Goal: Task Accomplishment & Management: Use online tool/utility

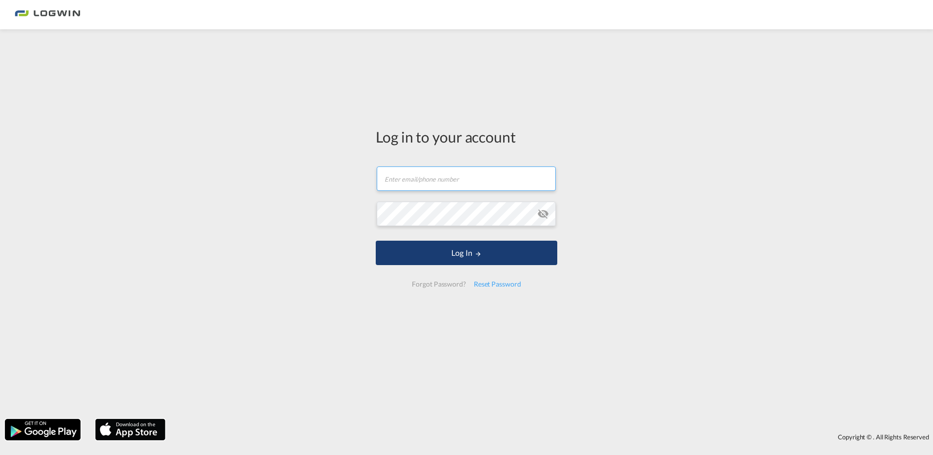
type input "[PERSON_NAME][EMAIL_ADDRESS][DOMAIN_NAME]"
click at [482, 252] on md-icon "LOGIN" at bounding box center [478, 253] width 7 height 7
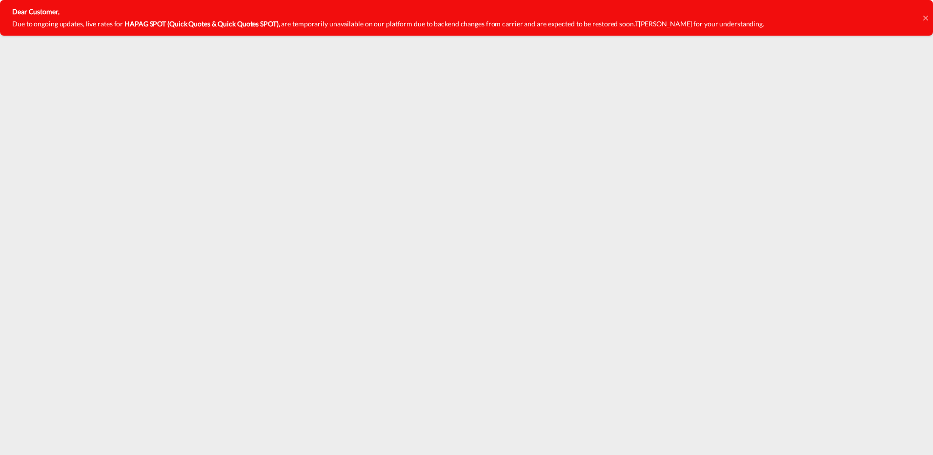
click at [928, 17] on icon at bounding box center [925, 18] width 5 height 8
